Goal: Task Accomplishment & Management: Manage account settings

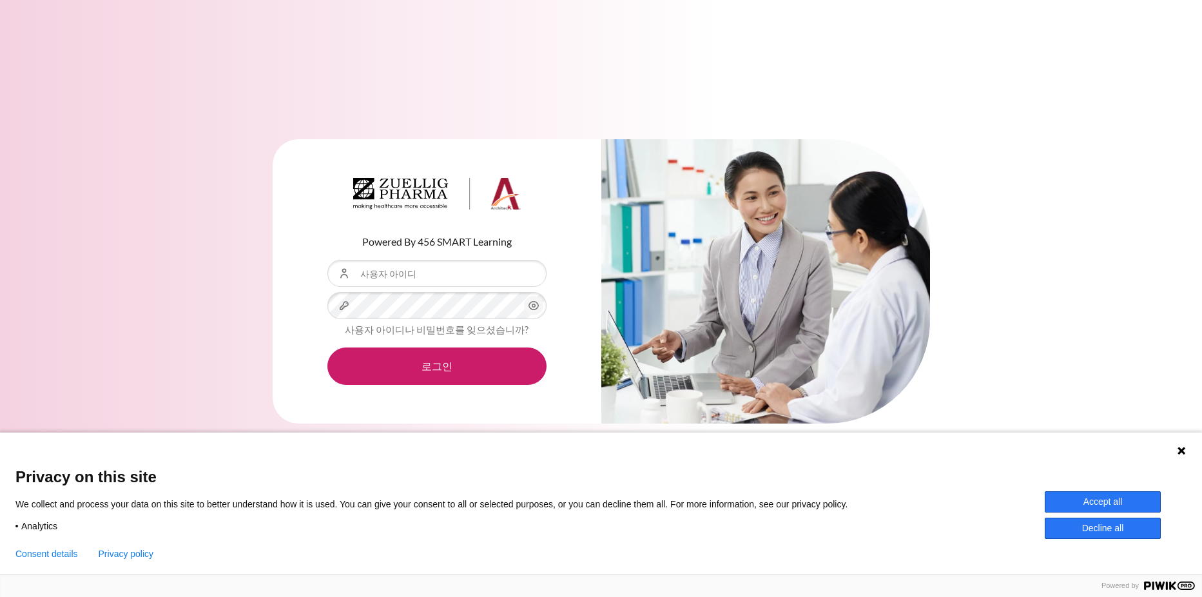
type input "[EMAIL_ADDRESS][DOMAIN_NAME]"
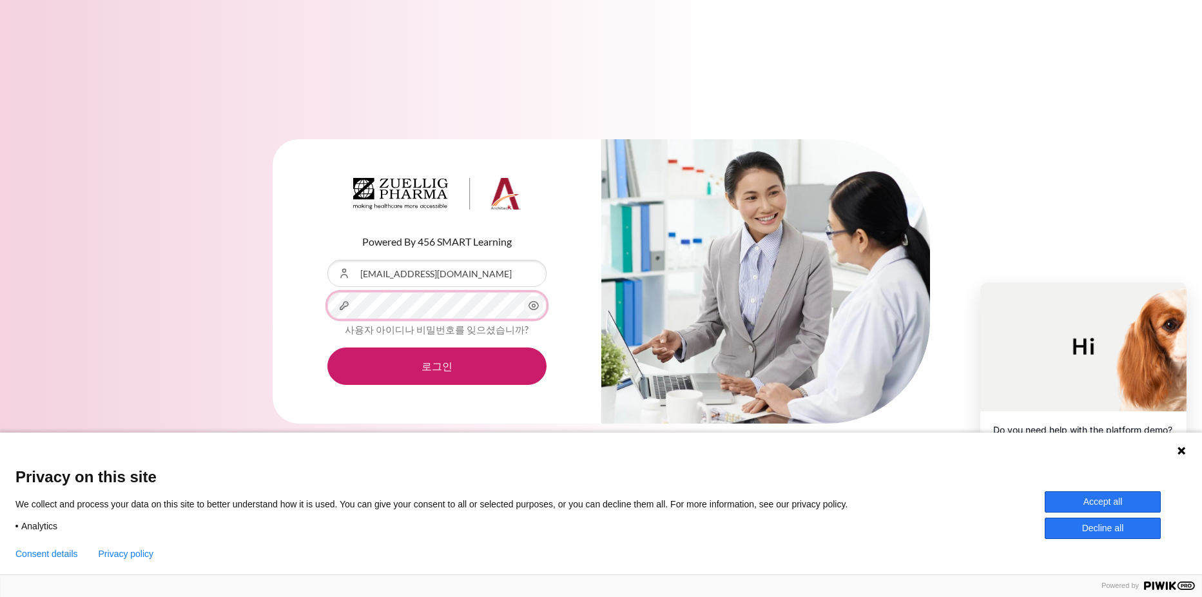
click at [327, 347] on button "로그인" at bounding box center [436, 365] width 219 height 37
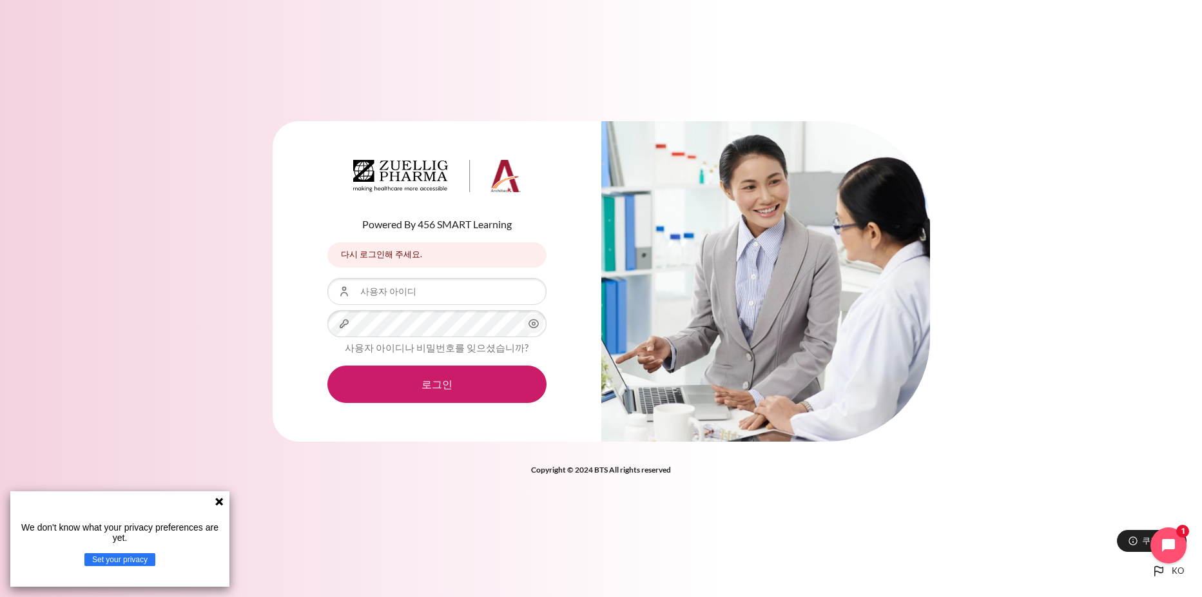
click at [221, 501] on icon at bounding box center [219, 501] width 8 height 8
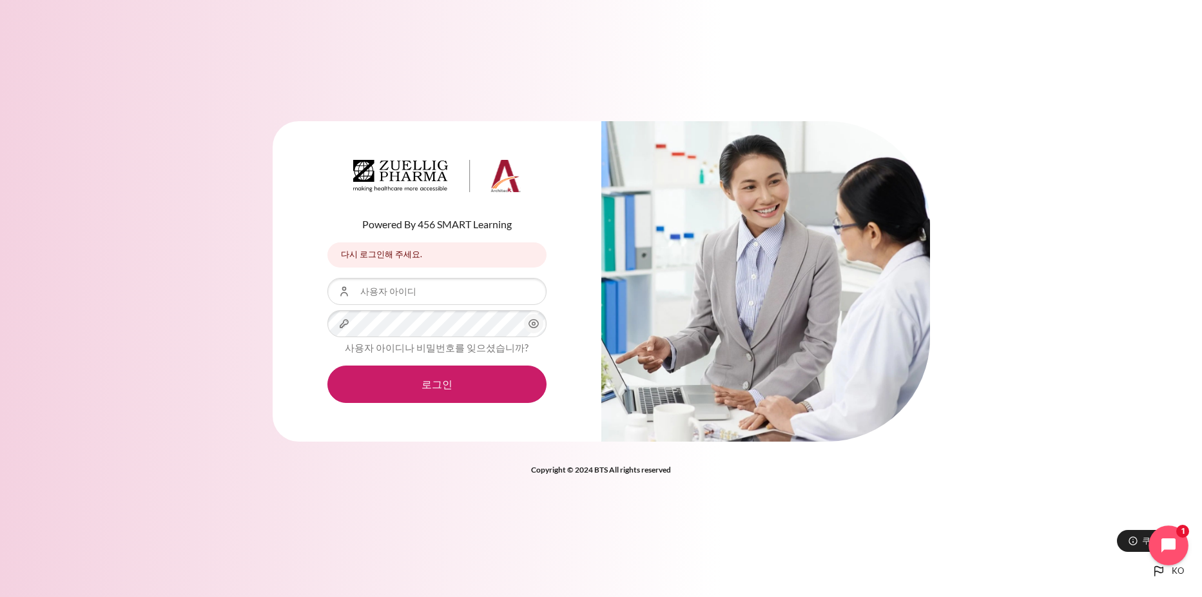
click at [1170, 545] on icon "Open chat widget" at bounding box center [1176, 545] width 20 height 20
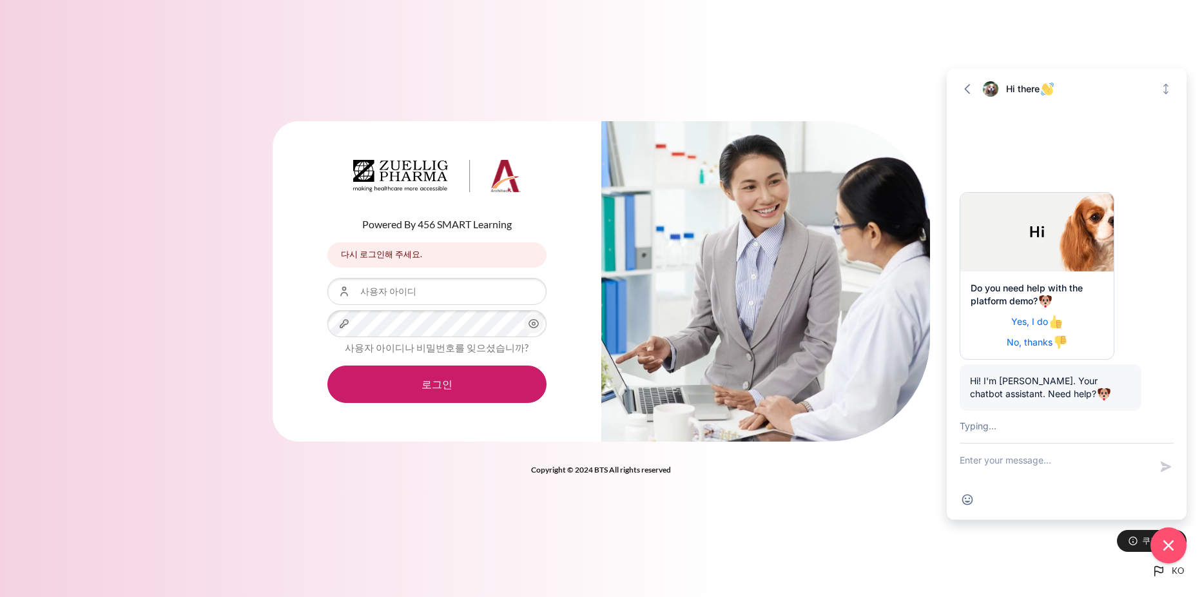
scroll to position [61, 0]
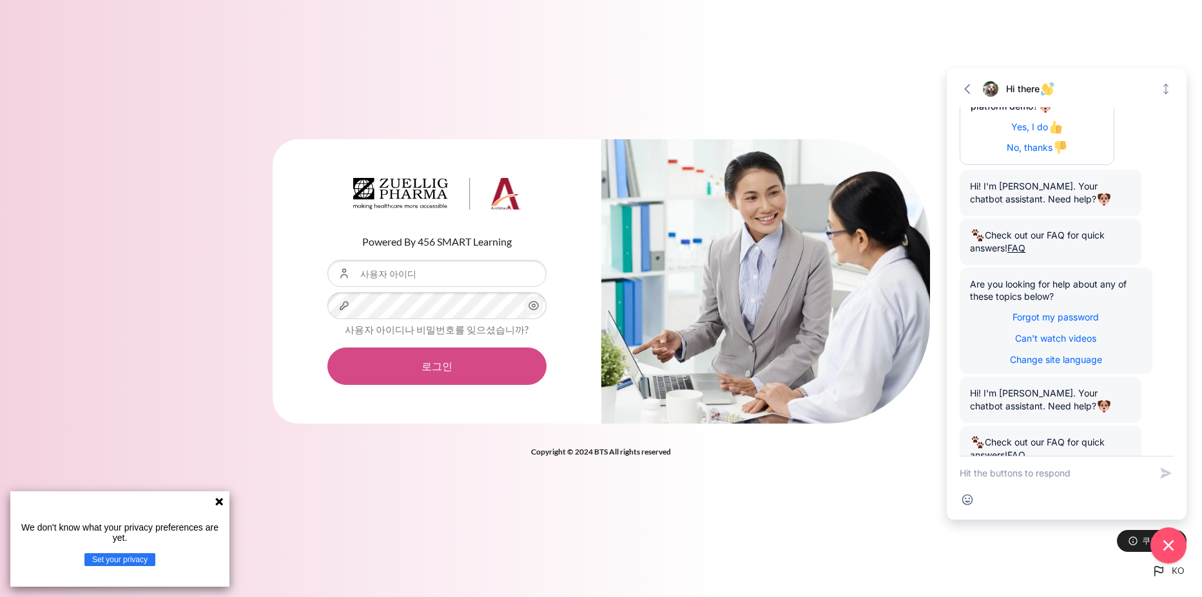
scroll to position [255, 0]
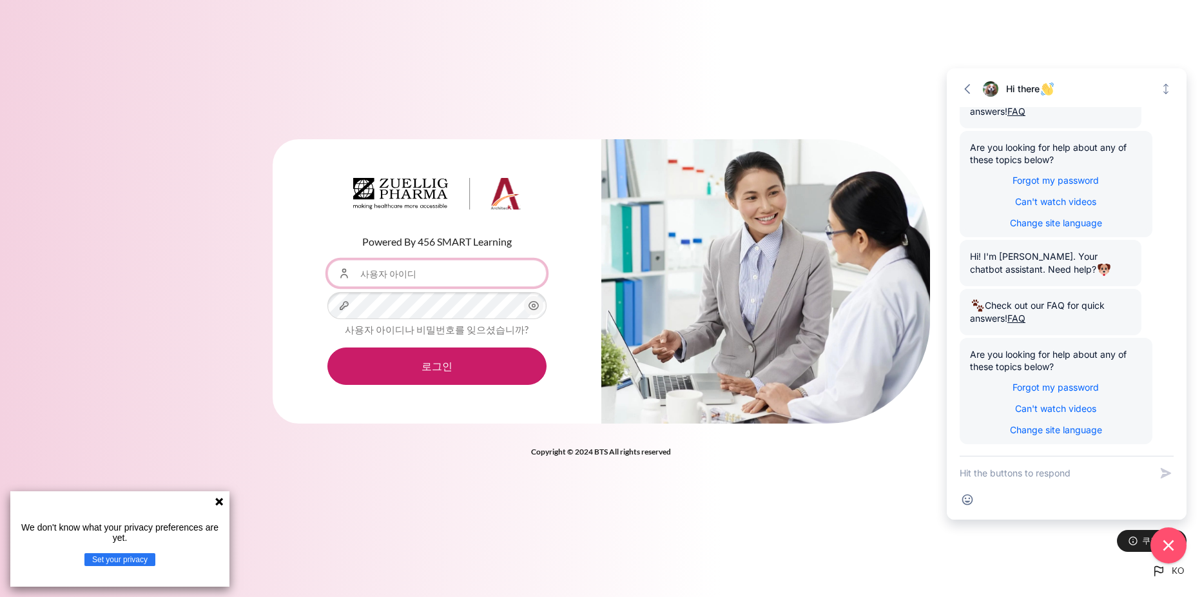
click at [461, 278] on input "사용자 아이디" at bounding box center [436, 273] width 219 height 27
type input "[EMAIL_ADDRESS][DOMAIN_NAME]"
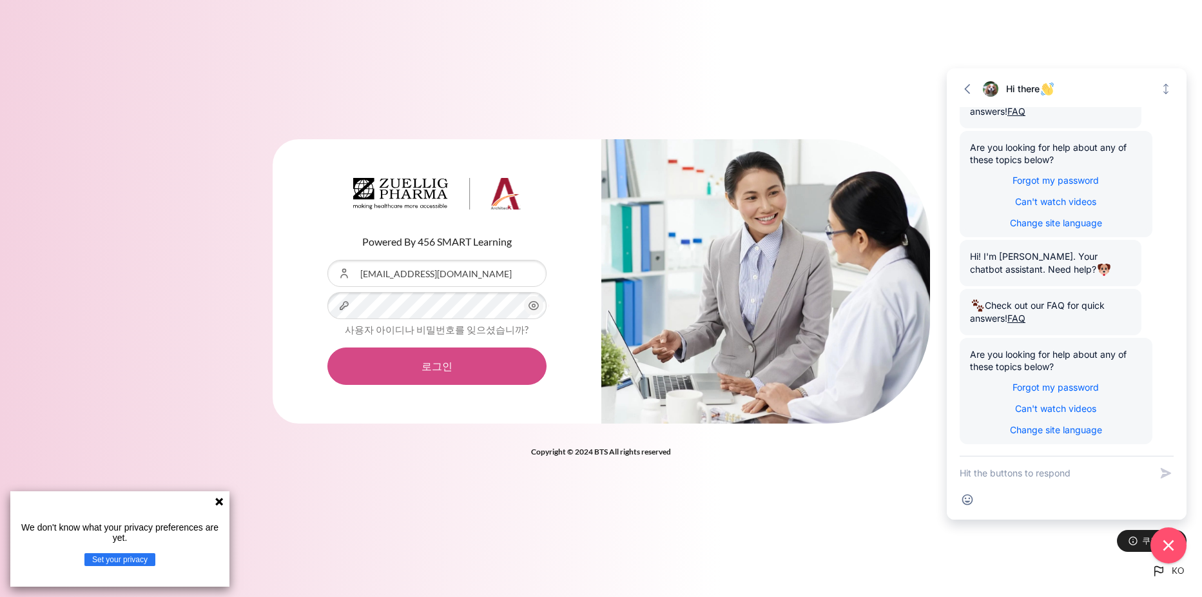
click at [469, 365] on button "로그인" at bounding box center [436, 365] width 219 height 37
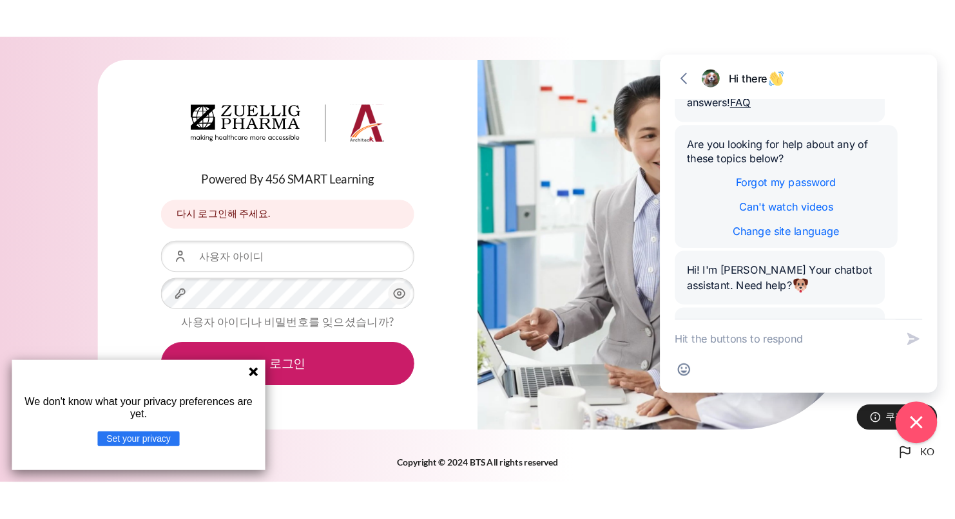
scroll to position [255, 0]
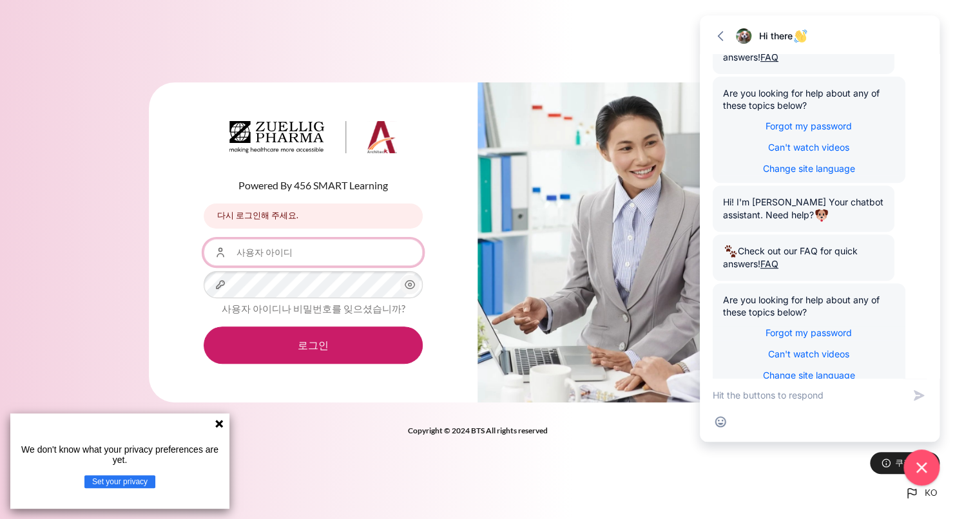
click at [320, 257] on input "사용자 아이디" at bounding box center [313, 252] width 219 height 27
type input "nscho"
click at [456, 259] on div "Powered By 456 SMART Learning 다시 로그인해 주세요. 다시 로그인해 주세요. 사용자 아이디 nscho 비밀번호 사용자 …" at bounding box center [313, 242] width 329 height 320
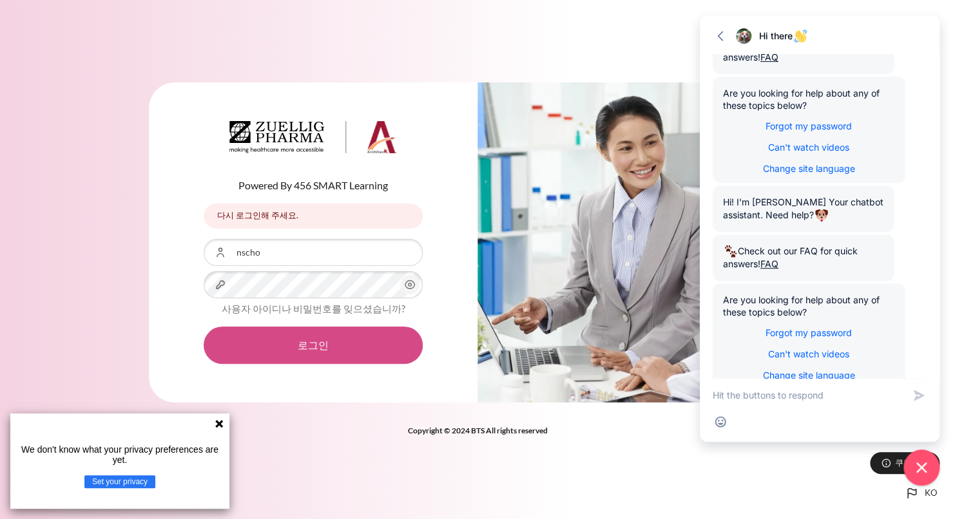
click at [350, 352] on button "로그인" at bounding box center [313, 345] width 219 height 37
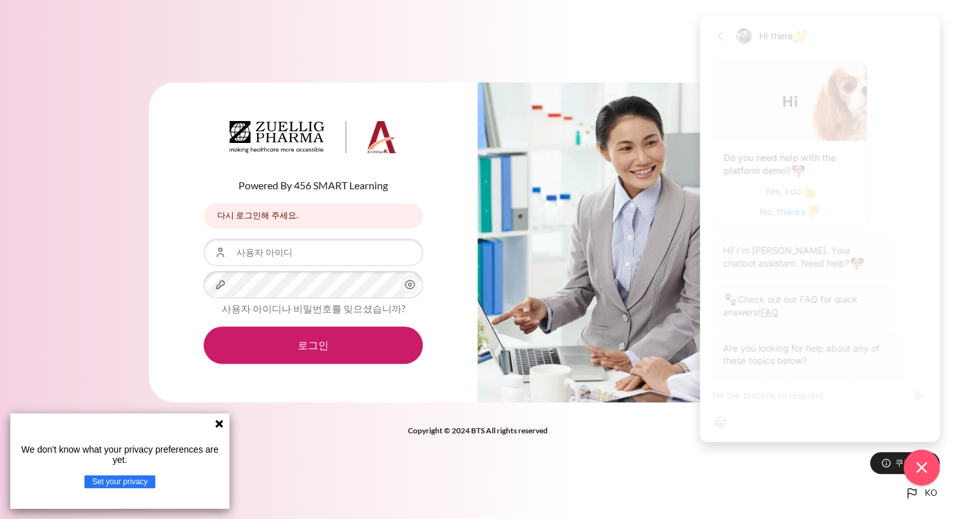
scroll to position [278, 0]
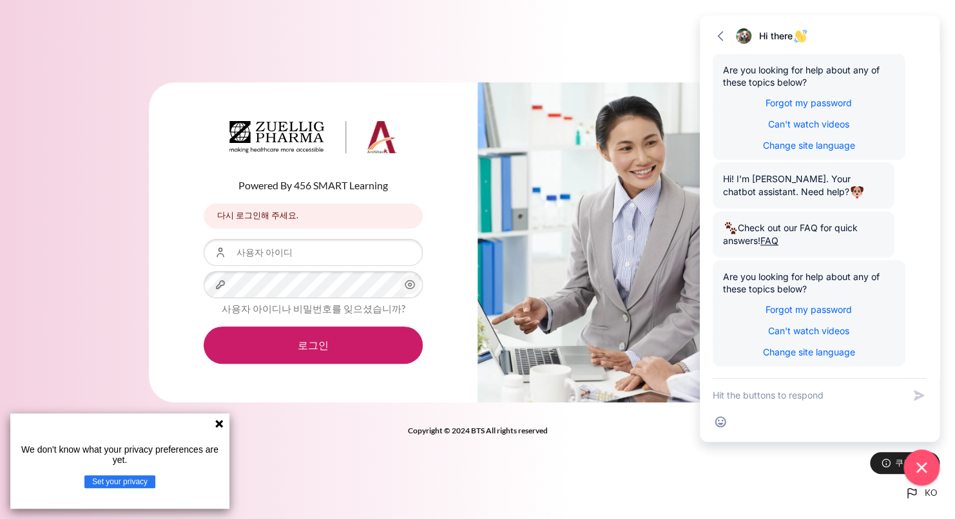
click at [217, 423] on icon at bounding box center [219, 424] width 10 height 10
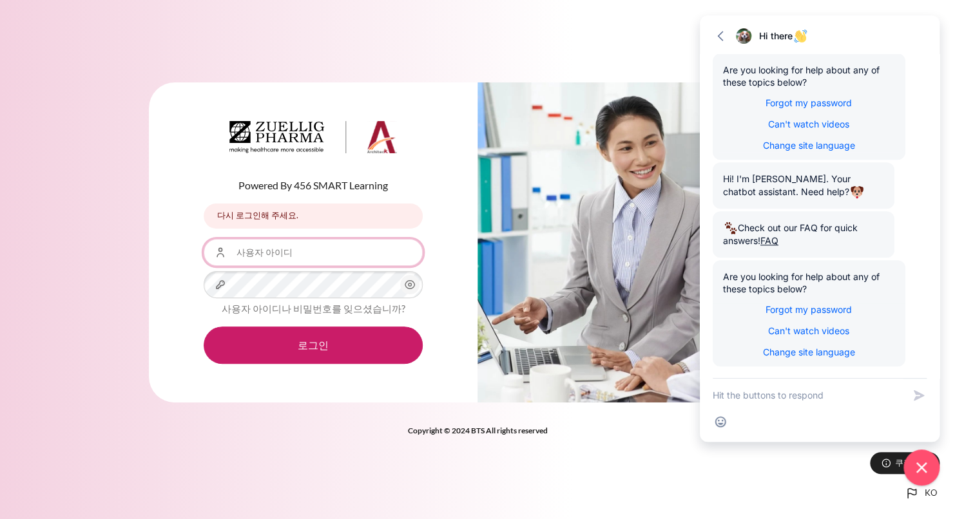
click at [331, 246] on input "사용자 아이디" at bounding box center [313, 252] width 219 height 27
click at [358, 256] on input "nscho@zuelligpharma.com" at bounding box center [313, 252] width 219 height 27
type input "nscho"
click at [144, 345] on div "Powered By 456 SMART Learning 다시 로그인해 주세요. 다시 로그인해 주세요. 사용자 아이디 nscho 비밀번호 로그인" at bounding box center [477, 250] width 955 height 374
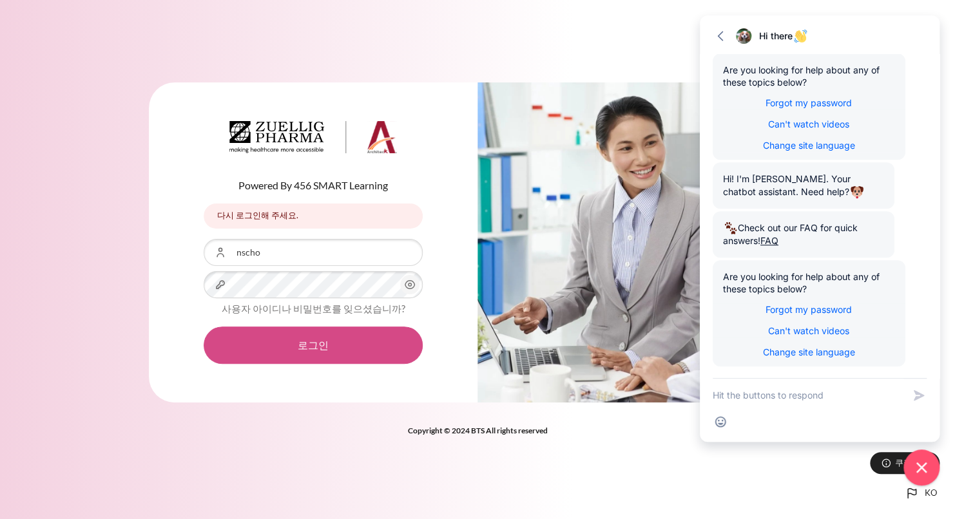
click at [314, 351] on button "로그인" at bounding box center [313, 345] width 219 height 37
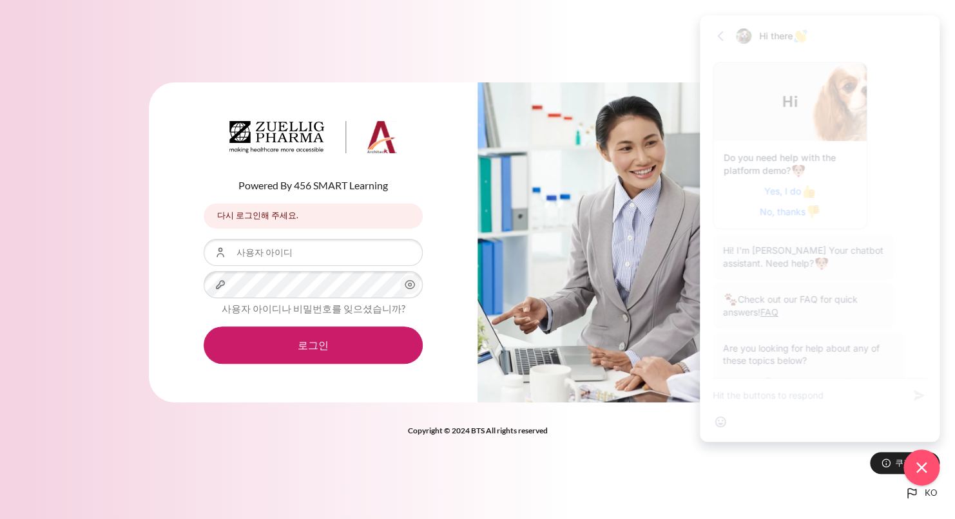
scroll to position [278, 0]
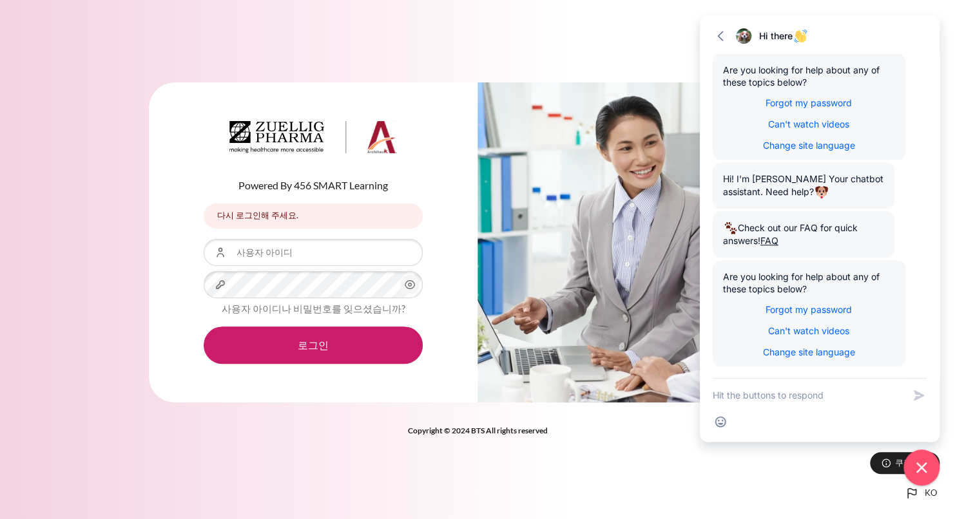
click at [251, 465] on div "Powered By 456 SMART Learning 다시 로그인해 주세요. 다시 로그인해 주세요. 사용자 아이디 비밀번호 로그인" at bounding box center [477, 259] width 955 height 519
click at [510, 43] on div "Powered By 456 SMART Learning 다시 로그인해 주세요. 다시 로그인해 주세요. 사용자 아이디 비밀번호 로그인" at bounding box center [477, 259] width 955 height 519
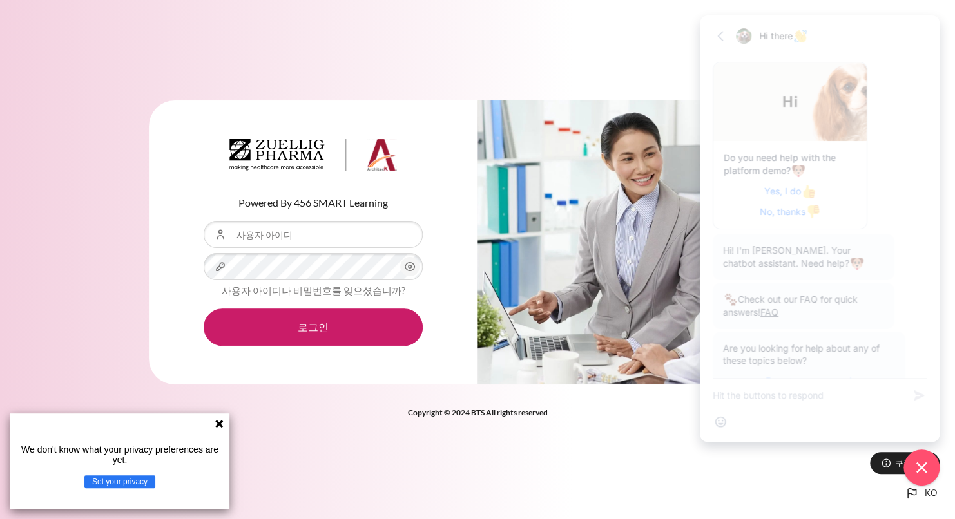
scroll to position [278, 0]
